Goal: Transaction & Acquisition: Purchase product/service

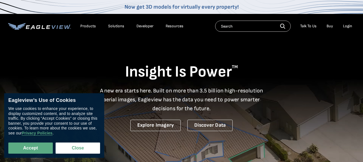
click at [346, 26] on div "Login" at bounding box center [347, 26] width 9 height 5
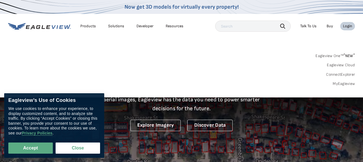
click at [345, 85] on link "MyEagleview" at bounding box center [344, 83] width 22 height 5
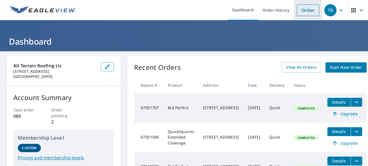
click at [305, 9] on link "Order" at bounding box center [308, 10] width 23 height 12
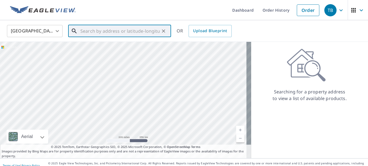
click at [117, 30] on input "text" at bounding box center [119, 31] width 79 height 16
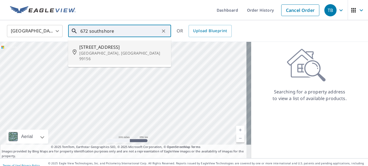
click at [116, 51] on p "[GEOGRAPHIC_DATA], [GEOGRAPHIC_DATA] 99156" at bounding box center [122, 56] width 87 height 11
type input "[STREET_ADDRESS]"
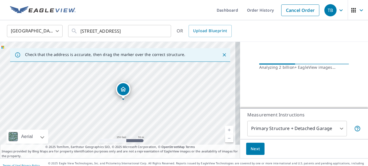
scroll to position [80, 0]
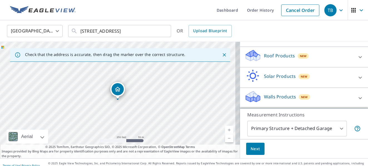
click at [357, 54] on icon at bounding box center [360, 57] width 7 height 7
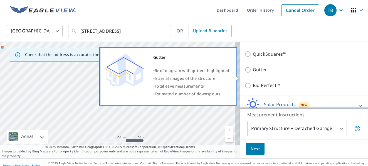
scroll to position [135, 0]
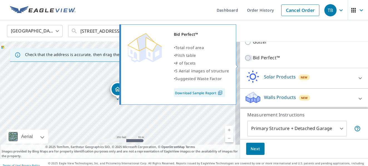
click at [244, 61] on input "Bid Perfect™" at bounding box center [248, 58] width 8 height 7
checkbox input "true"
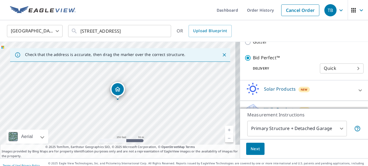
scroll to position [6, 0]
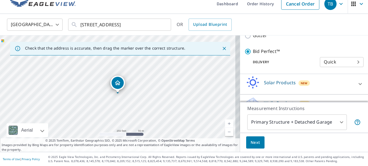
click at [252, 145] on span "Next" at bounding box center [254, 143] width 9 height 7
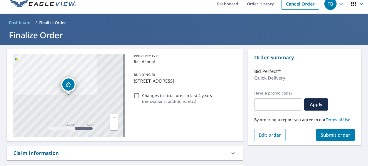
scroll to position [62, 0]
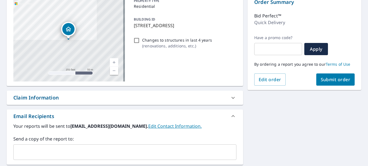
click at [327, 80] on span "Submit order" at bounding box center [335, 80] width 30 height 6
